Goal: Information Seeking & Learning: Learn about a topic

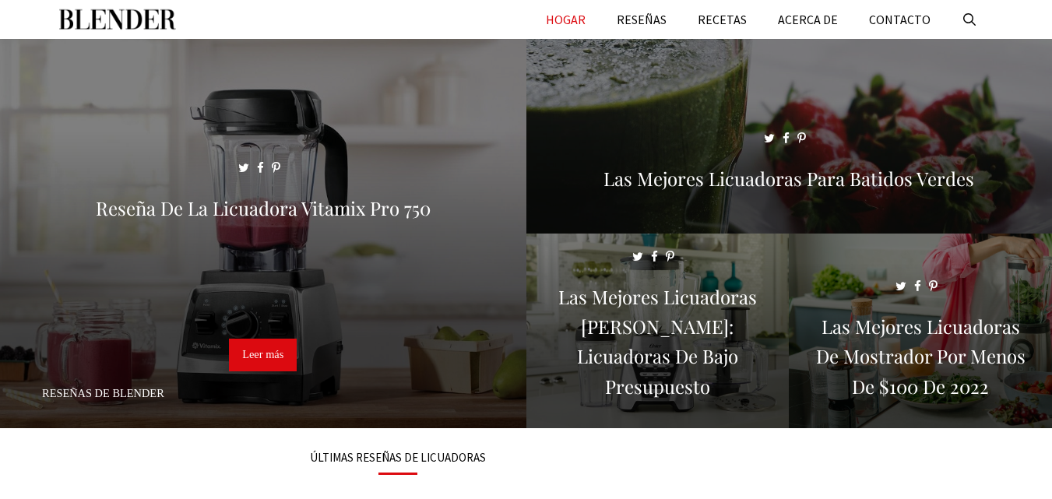
click at [526, 16] on div "Menú HOGAR RESEÑAS RECETAS ACERCA DE CONTACTO" at bounding box center [526, 19] width 934 height 39
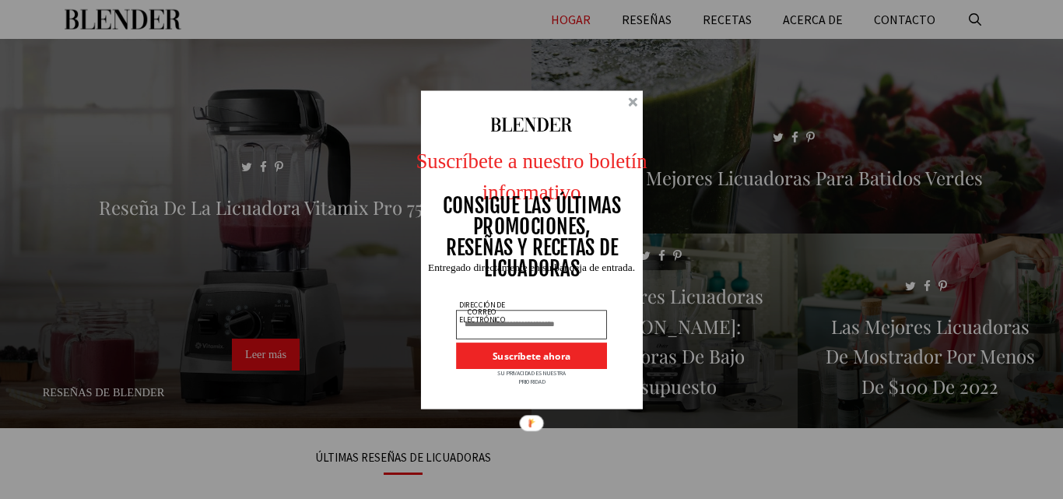
click at [634, 101] on div at bounding box center [632, 101] width 9 height 9
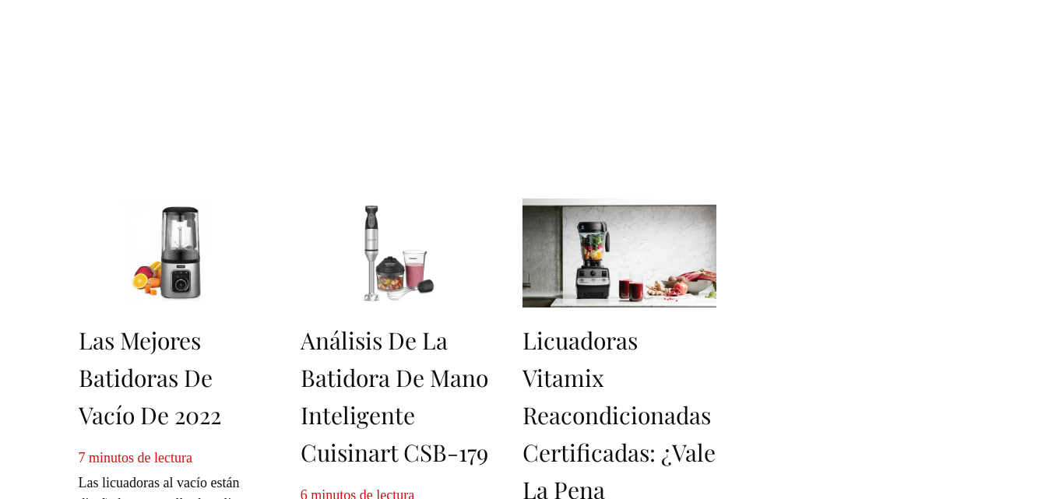
scroll to position [623, 0]
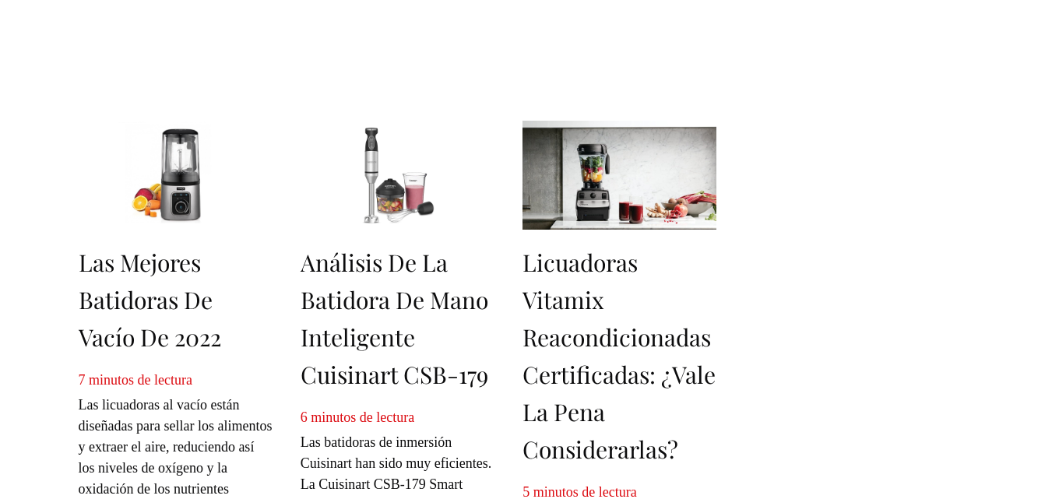
click at [610, 181] on img at bounding box center [619, 175] width 194 height 109
